Goal: Find specific page/section: Find specific page/section

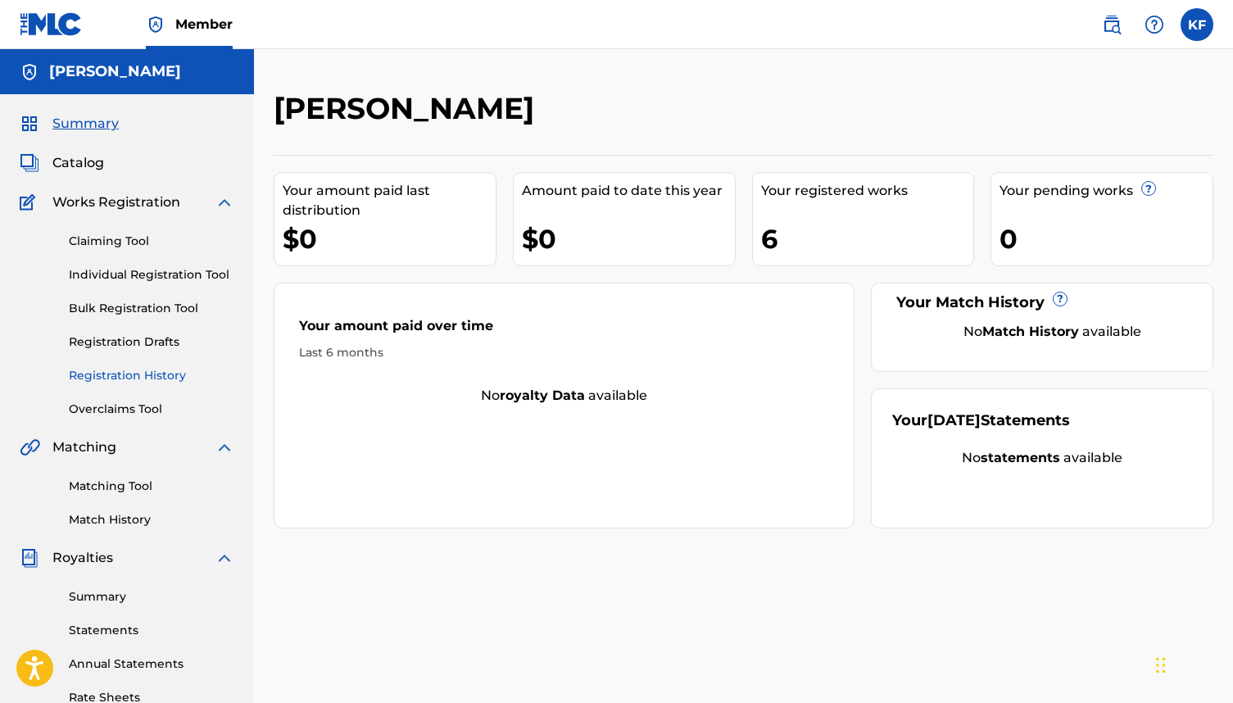
click at [147, 374] on link "Registration History" at bounding box center [151, 375] width 165 height 17
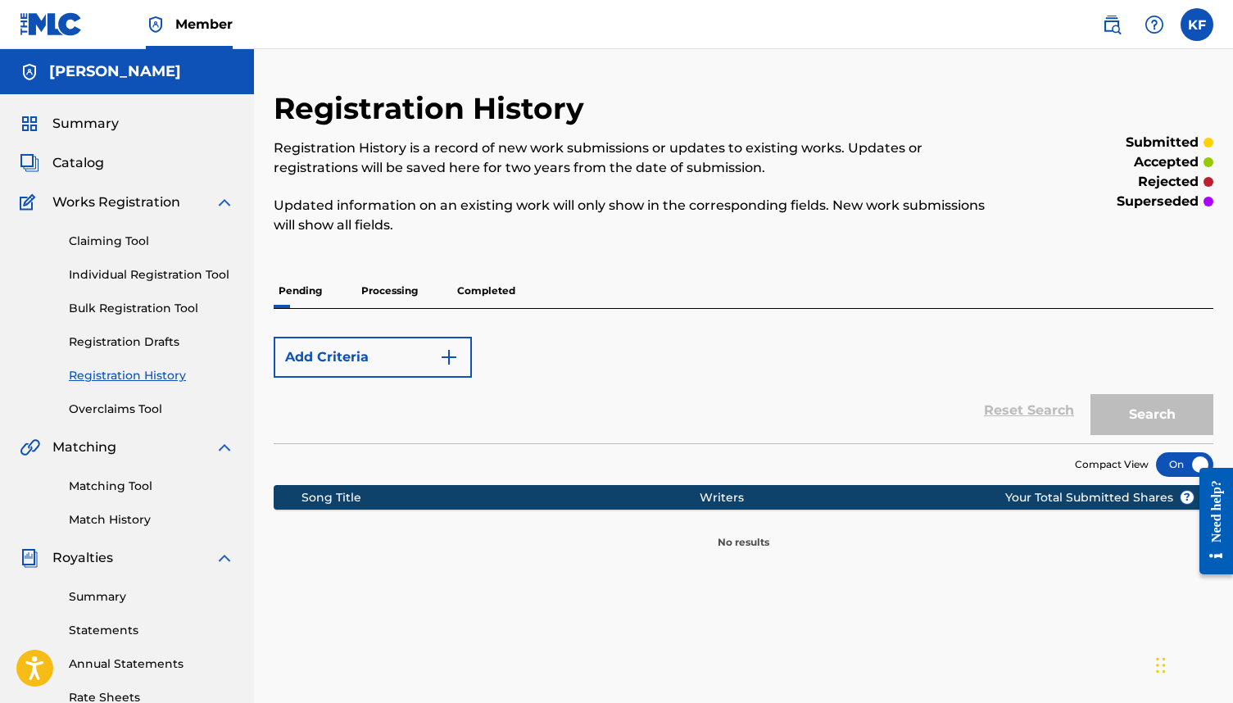
click at [453, 292] on p "Completed" at bounding box center [486, 291] width 68 height 34
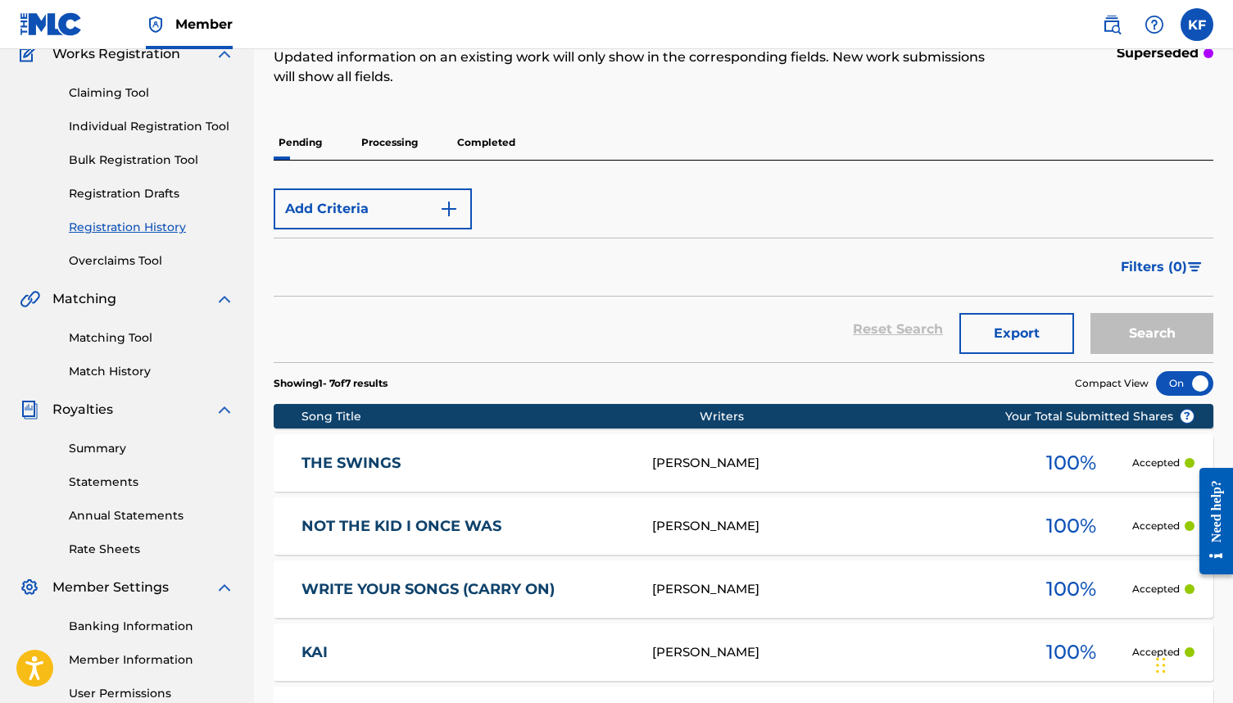
scroll to position [99, 0]
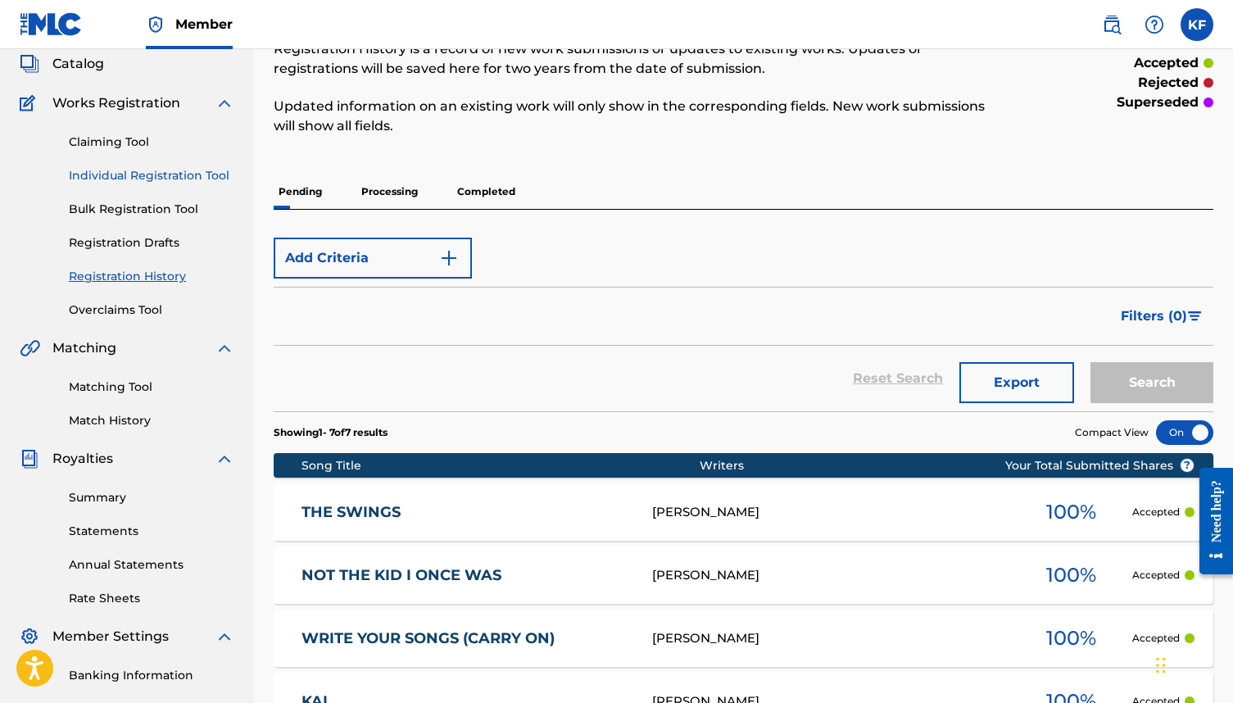
click at [156, 168] on link "Individual Registration Tool" at bounding box center [151, 175] width 165 height 17
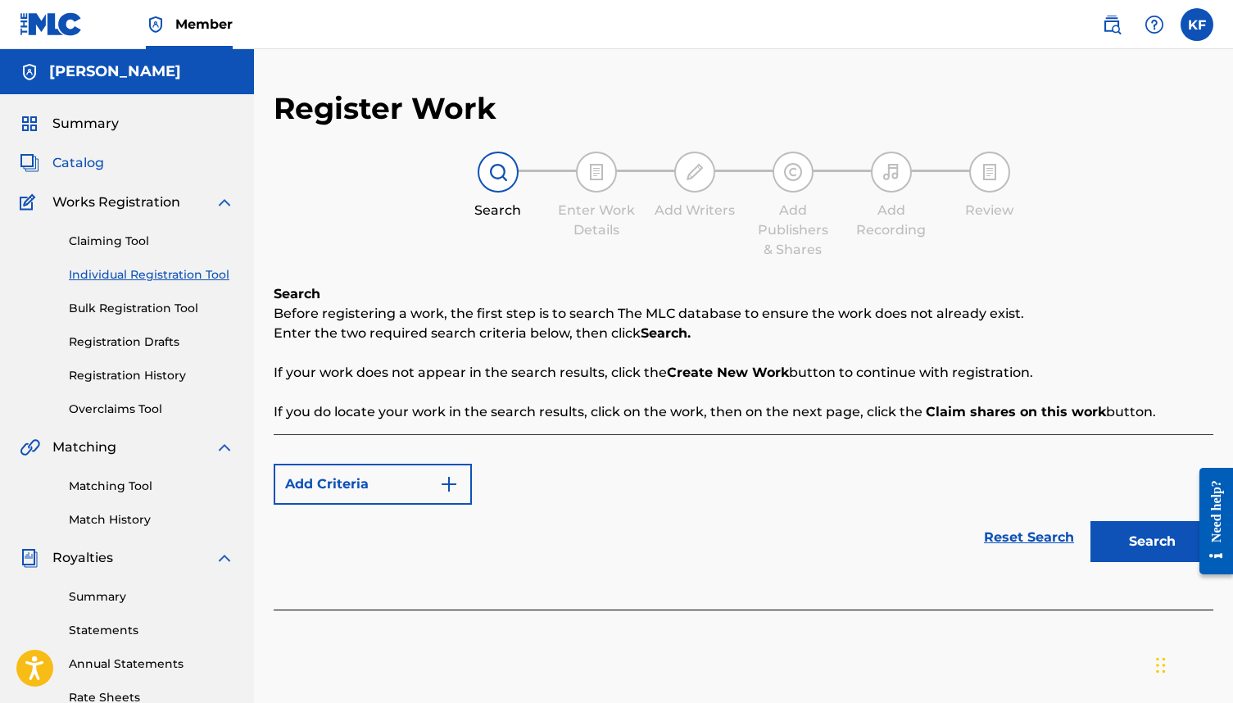
click at [81, 166] on span "Catalog" at bounding box center [78, 163] width 52 height 20
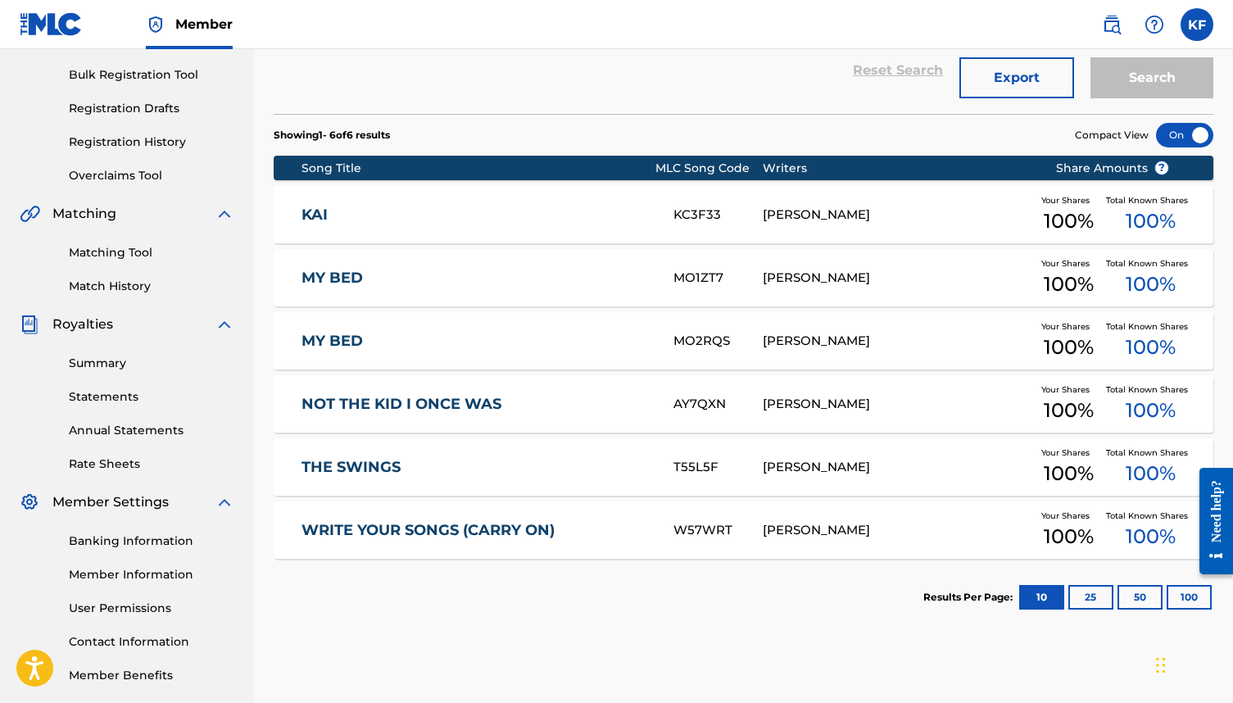
scroll to position [250, 0]
